Goal: Task Accomplishment & Management: Manage account settings

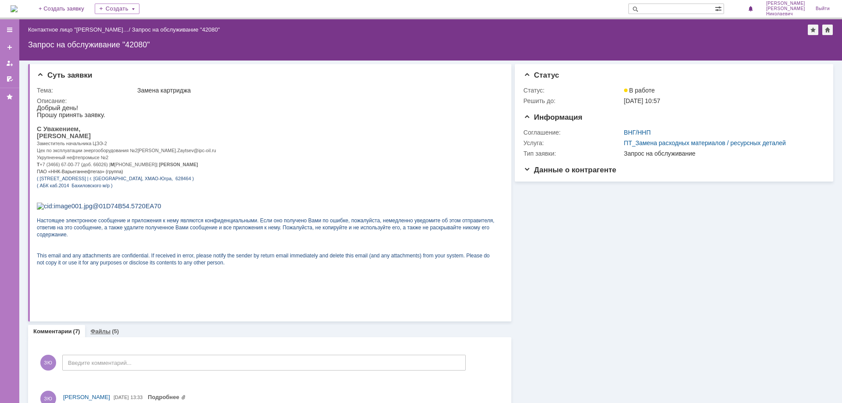
click at [101, 335] on div "Файлы (5)" at bounding box center [104, 331] width 39 height 13
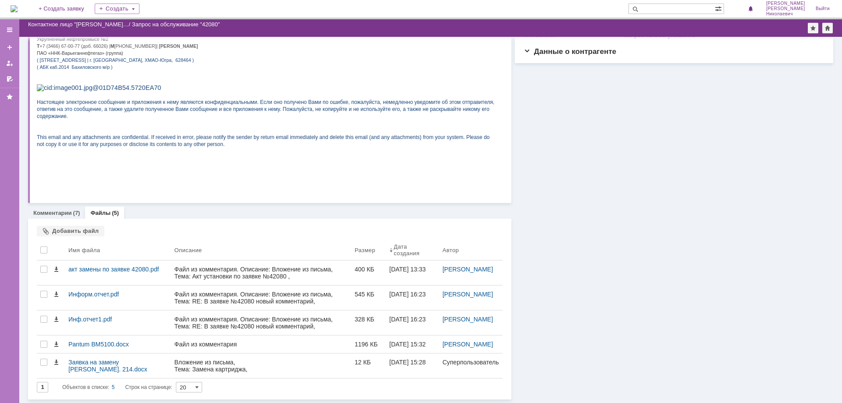
scroll to position [102, 0]
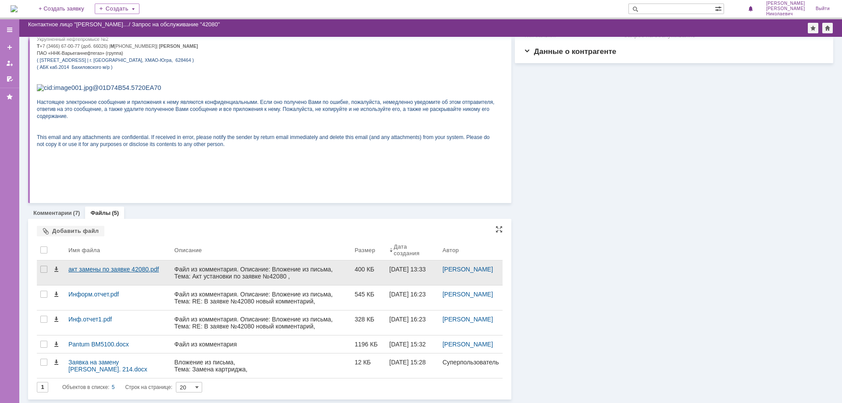
click at [109, 266] on div "акт замены по заявке 42080.pdf" at bounding box center [118, 272] width 106 height 25
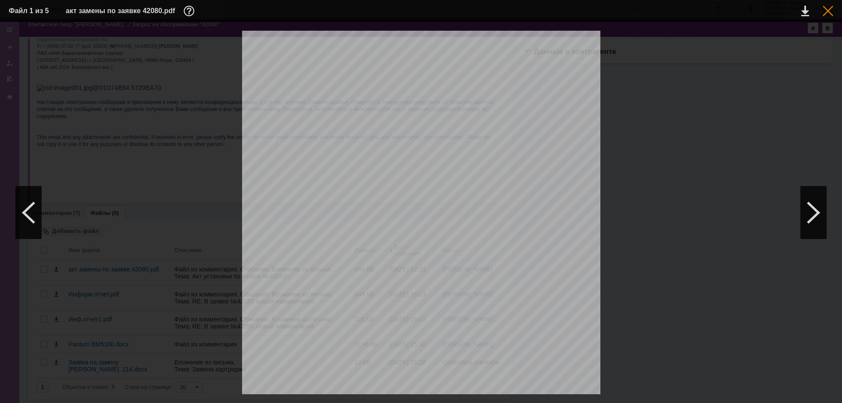
click at [827, 9] on div at bounding box center [827, 11] width 11 height 11
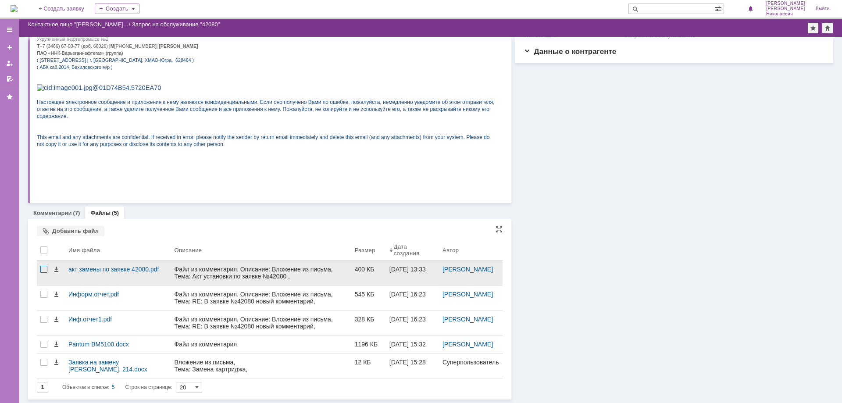
click at [43, 266] on div at bounding box center [43, 269] width 7 height 7
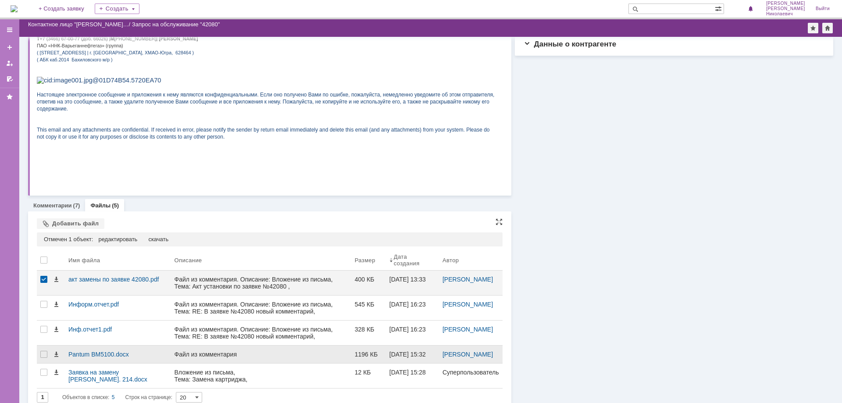
scroll to position [120, 0]
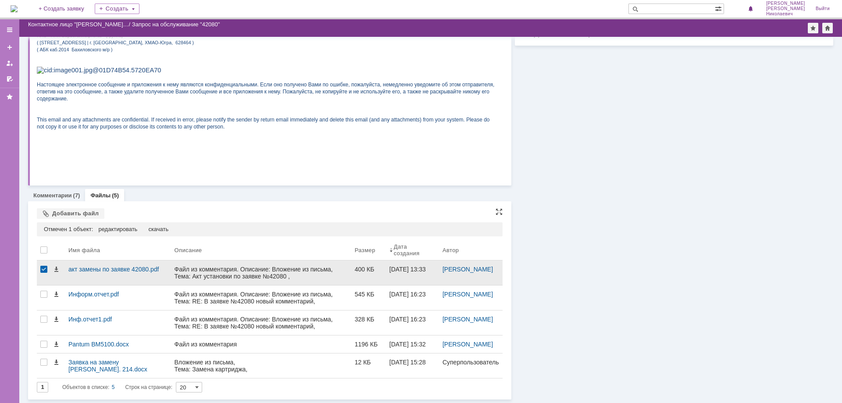
click at [42, 266] on div at bounding box center [43, 269] width 7 height 7
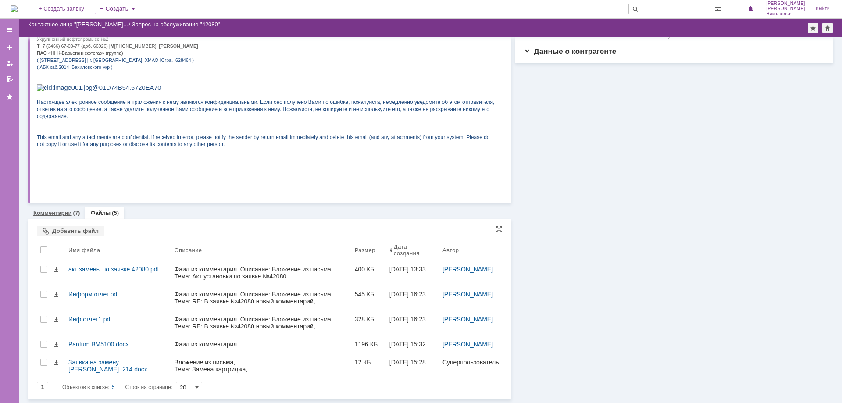
click at [65, 210] on div "Комментарии (7)" at bounding box center [56, 212] width 57 height 13
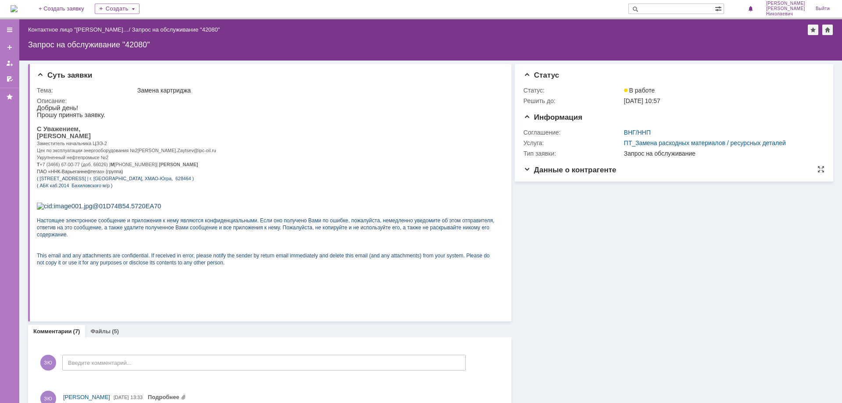
click at [524, 170] on span "Данные о контрагенте" at bounding box center [569, 170] width 93 height 8
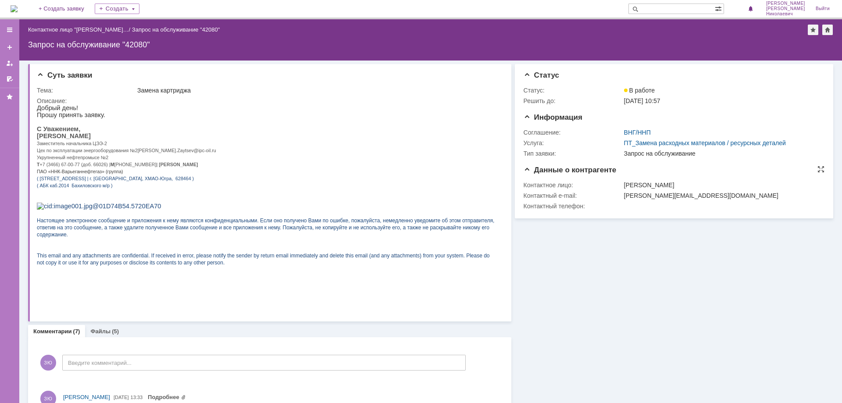
click at [524, 170] on span "Данные о контрагенте" at bounding box center [569, 170] width 93 height 8
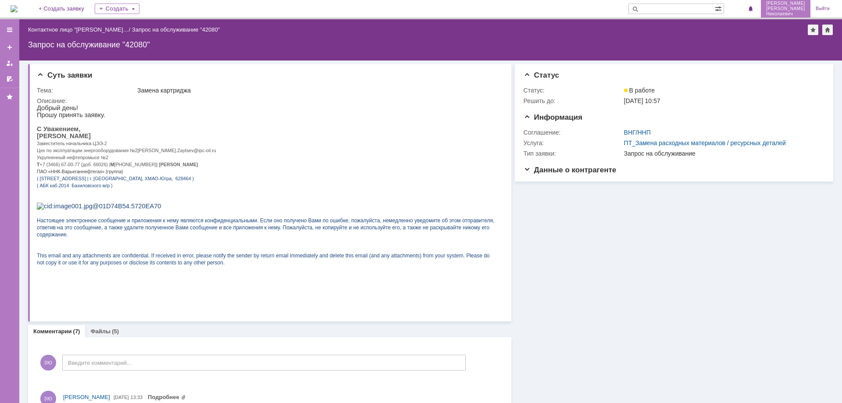
drag, startPoint x: 283, startPoint y: 30, endPoint x: 804, endPoint y: 12, distance: 522.0
drag, startPoint x: 804, startPoint y: 12, endPoint x: 199, endPoint y: 38, distance: 605.5
drag, startPoint x: 199, startPoint y: 38, endPoint x: 305, endPoint y: 45, distance: 105.9
click at [305, 45] on div "Запрос на обслуживание "42080"" at bounding box center [430, 44] width 805 height 9
drag, startPoint x: 61, startPoint y: 112, endPoint x: 285, endPoint y: 142, distance: 225.5
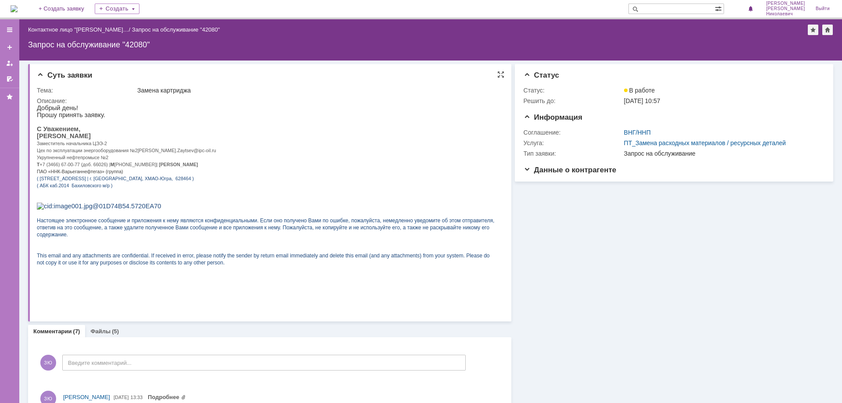
click at [285, 139] on p "[PERSON_NAME]" at bounding box center [266, 135] width 458 height 7
